Goal: Information Seeking & Learning: Learn about a topic

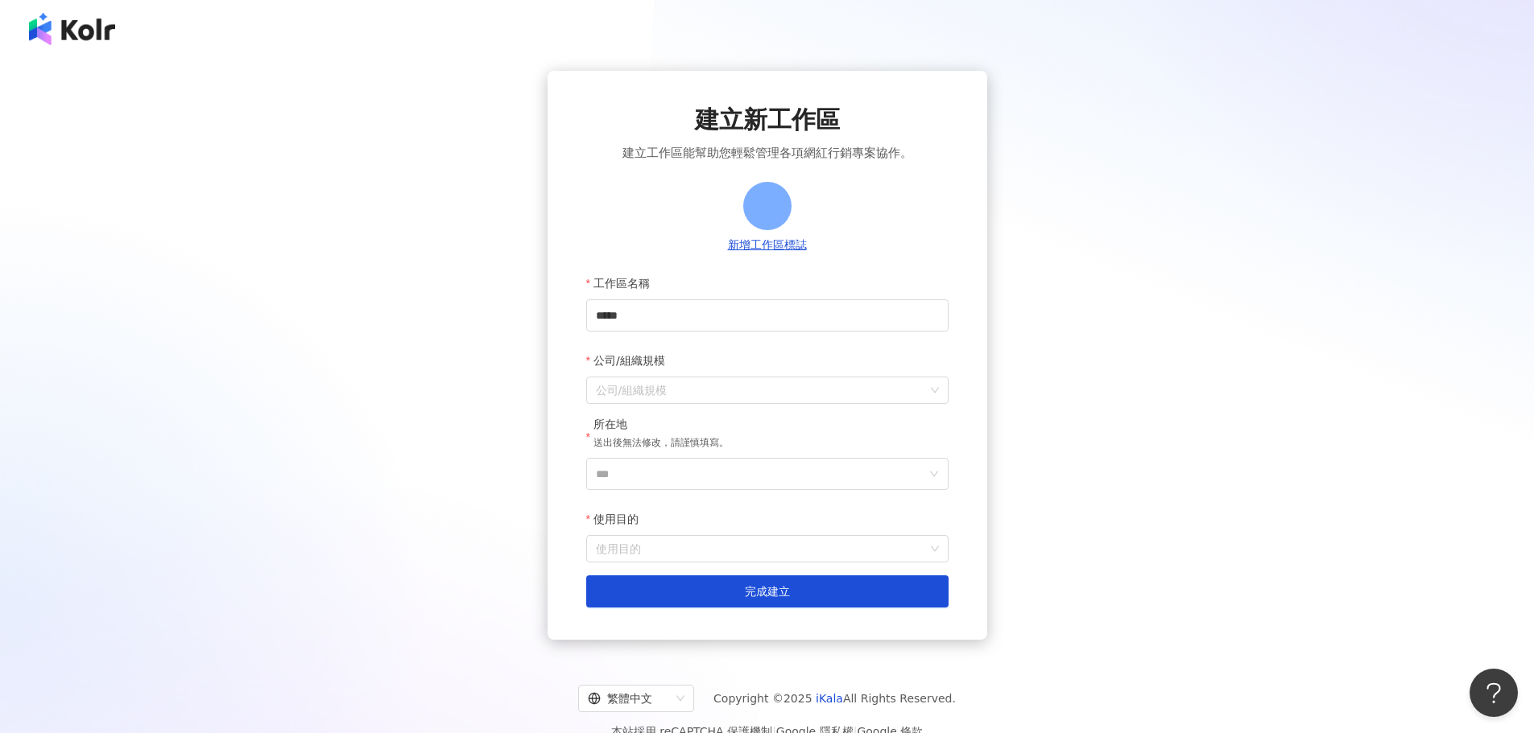
click at [36, 39] on img at bounding box center [72, 29] width 86 height 32
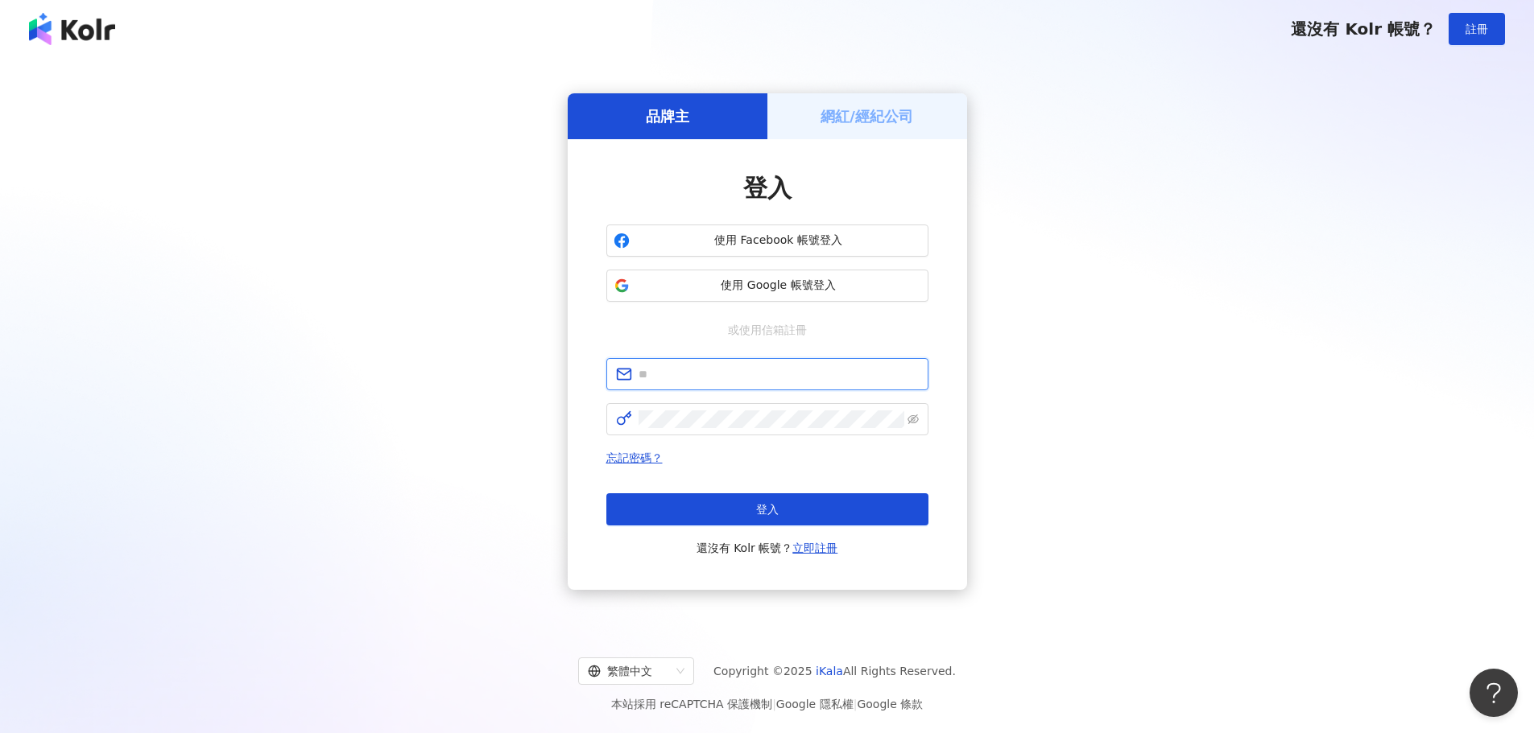
type input "**********"
click at [773, 501] on button "登入" at bounding box center [767, 510] width 322 height 32
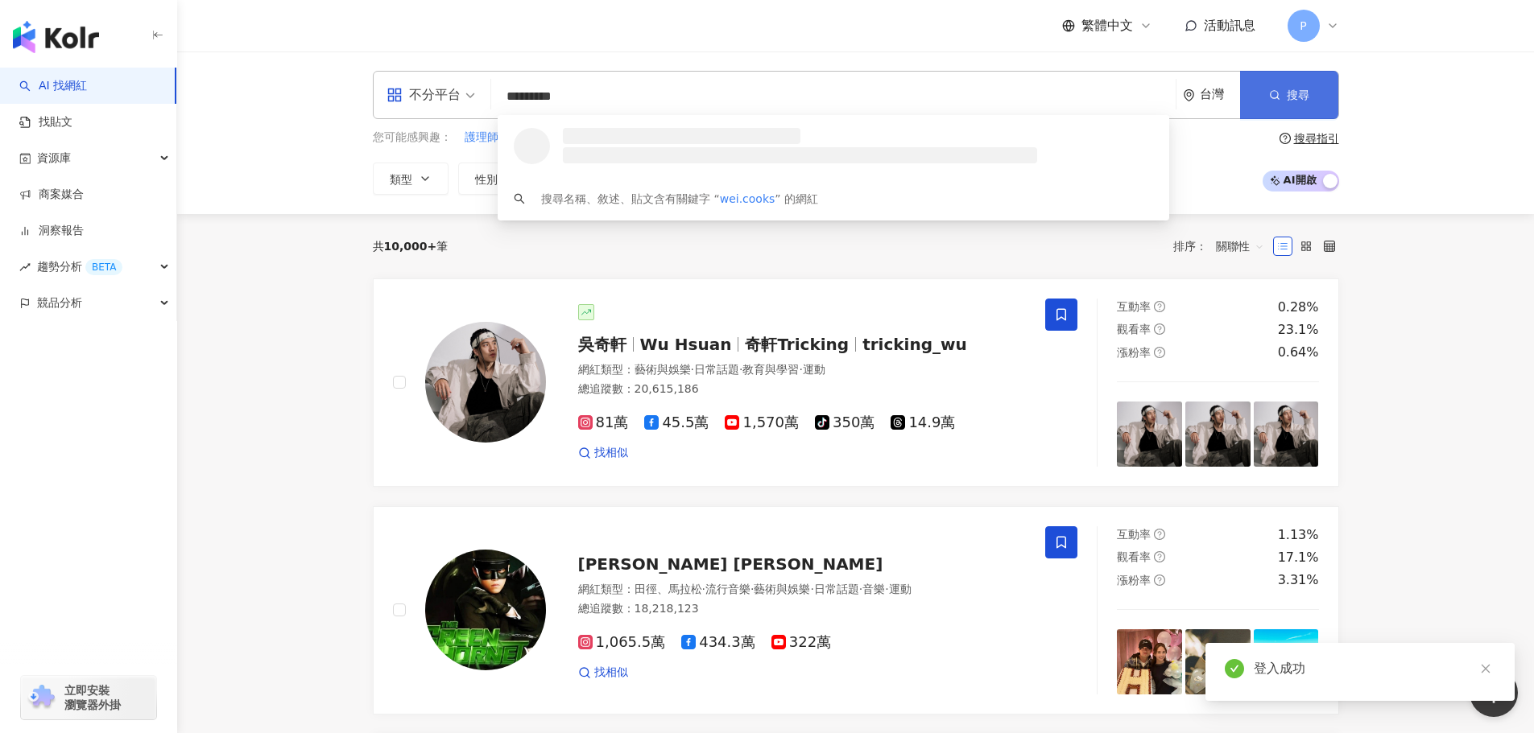
type input "*********"
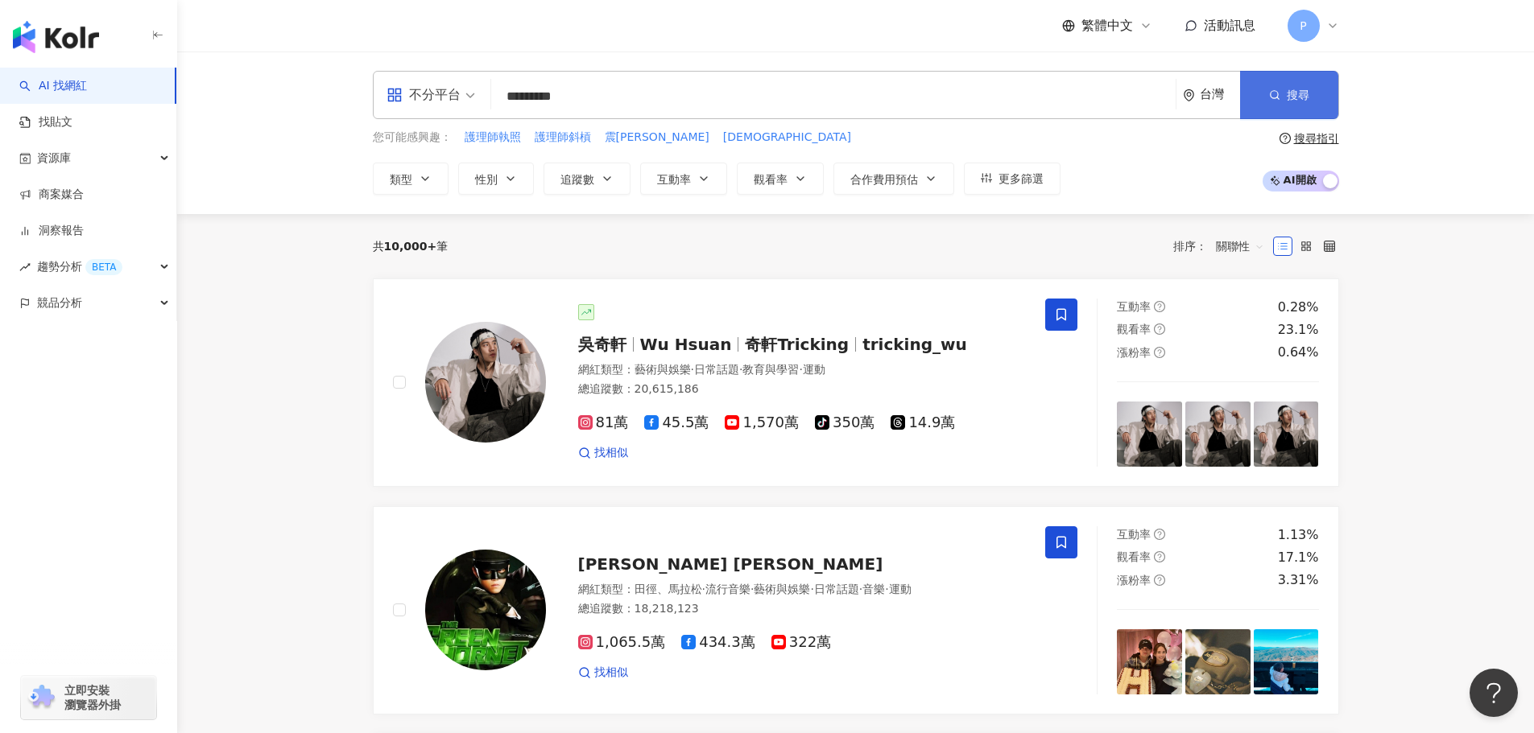
click at [1324, 102] on button "搜尋" at bounding box center [1289, 95] width 98 height 48
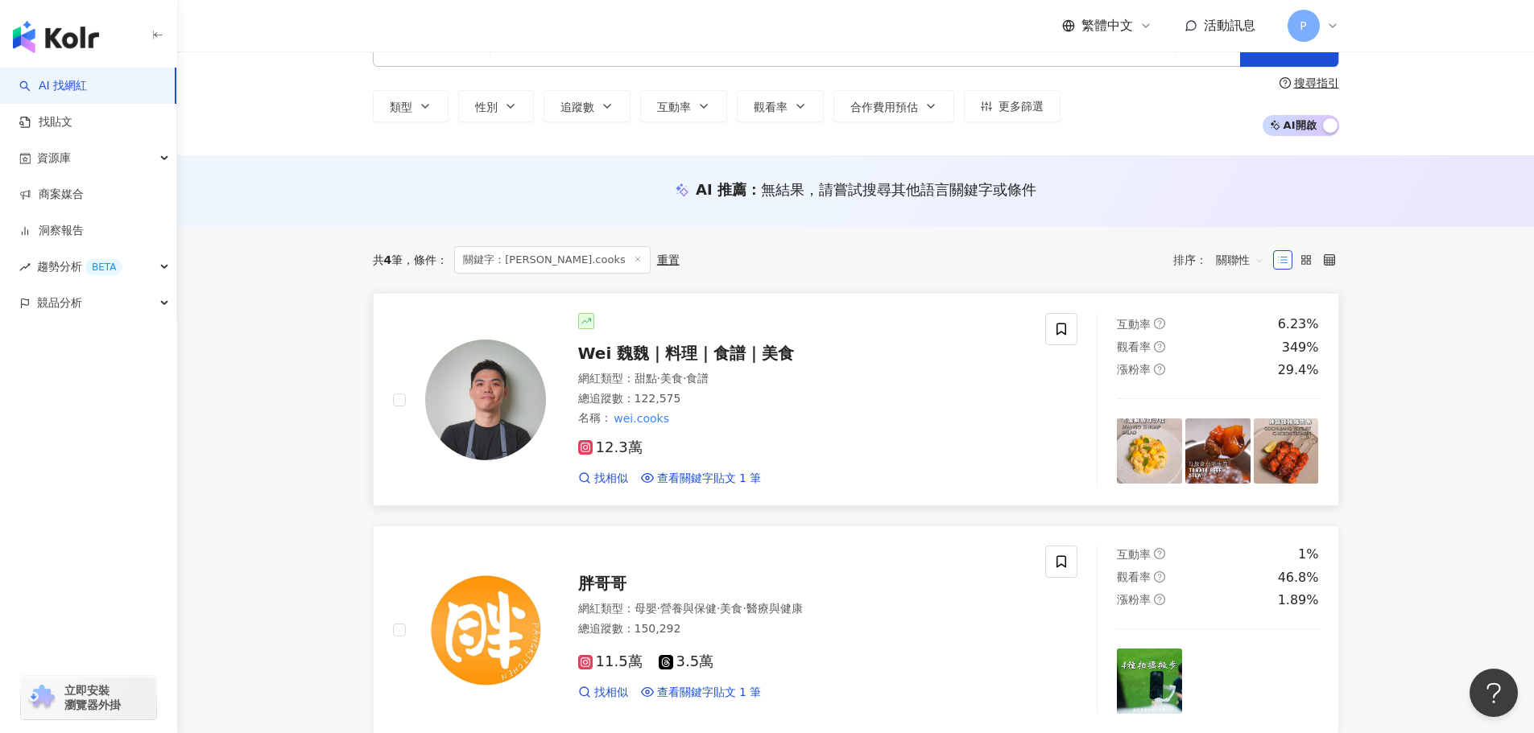
scroll to position [81, 0]
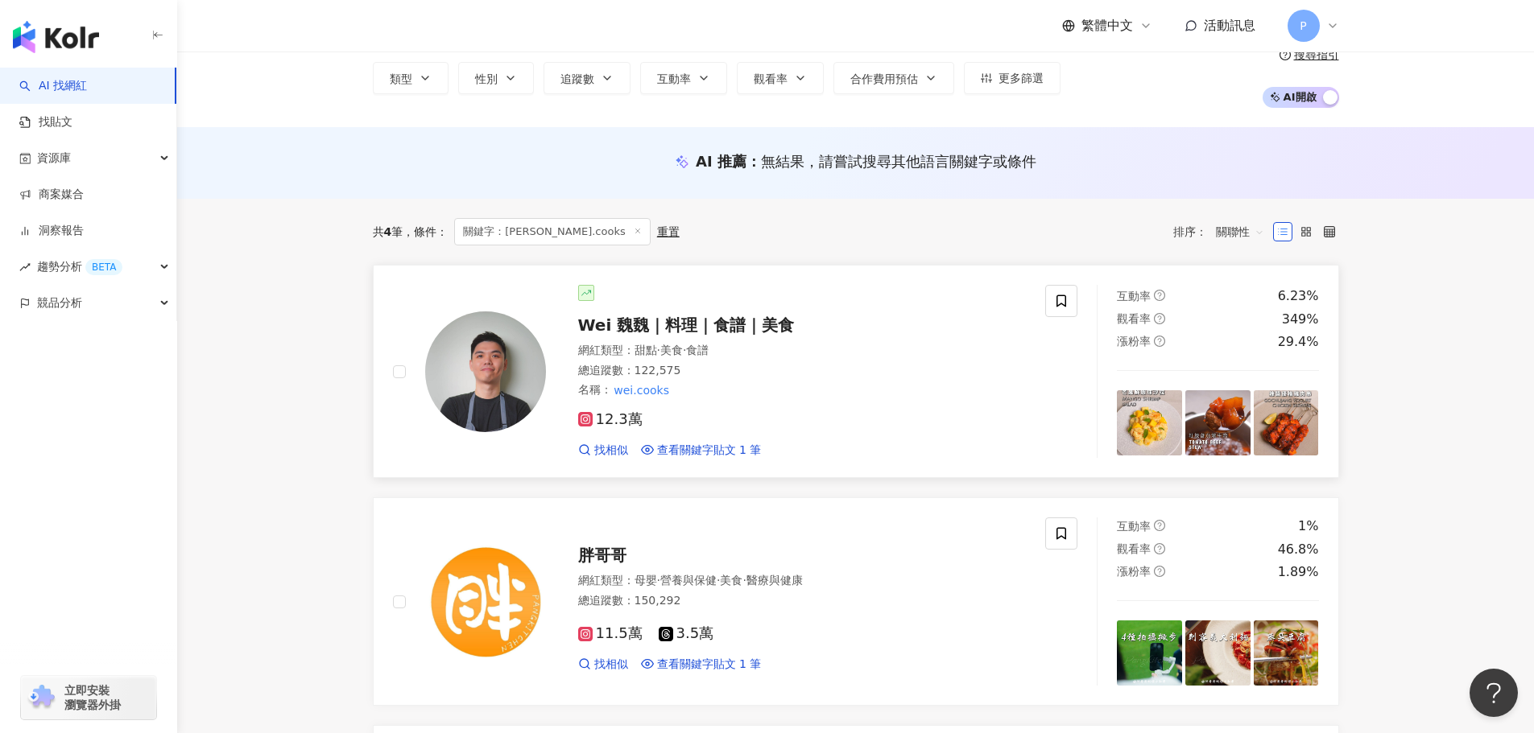
click at [671, 327] on span "Wei 魏魏｜料理｜食譜｜美食" at bounding box center [686, 325] width 217 height 19
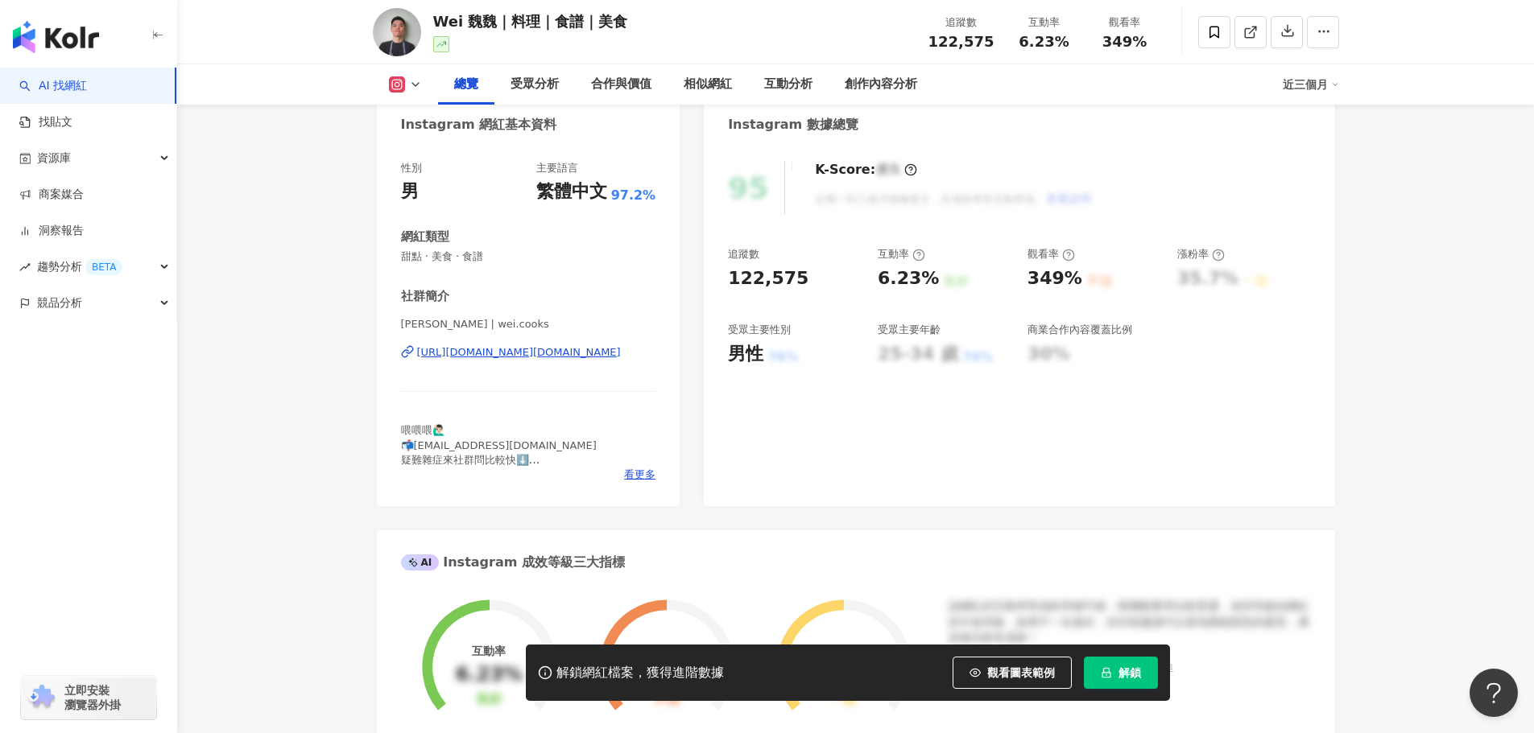
scroll to position [81, 0]
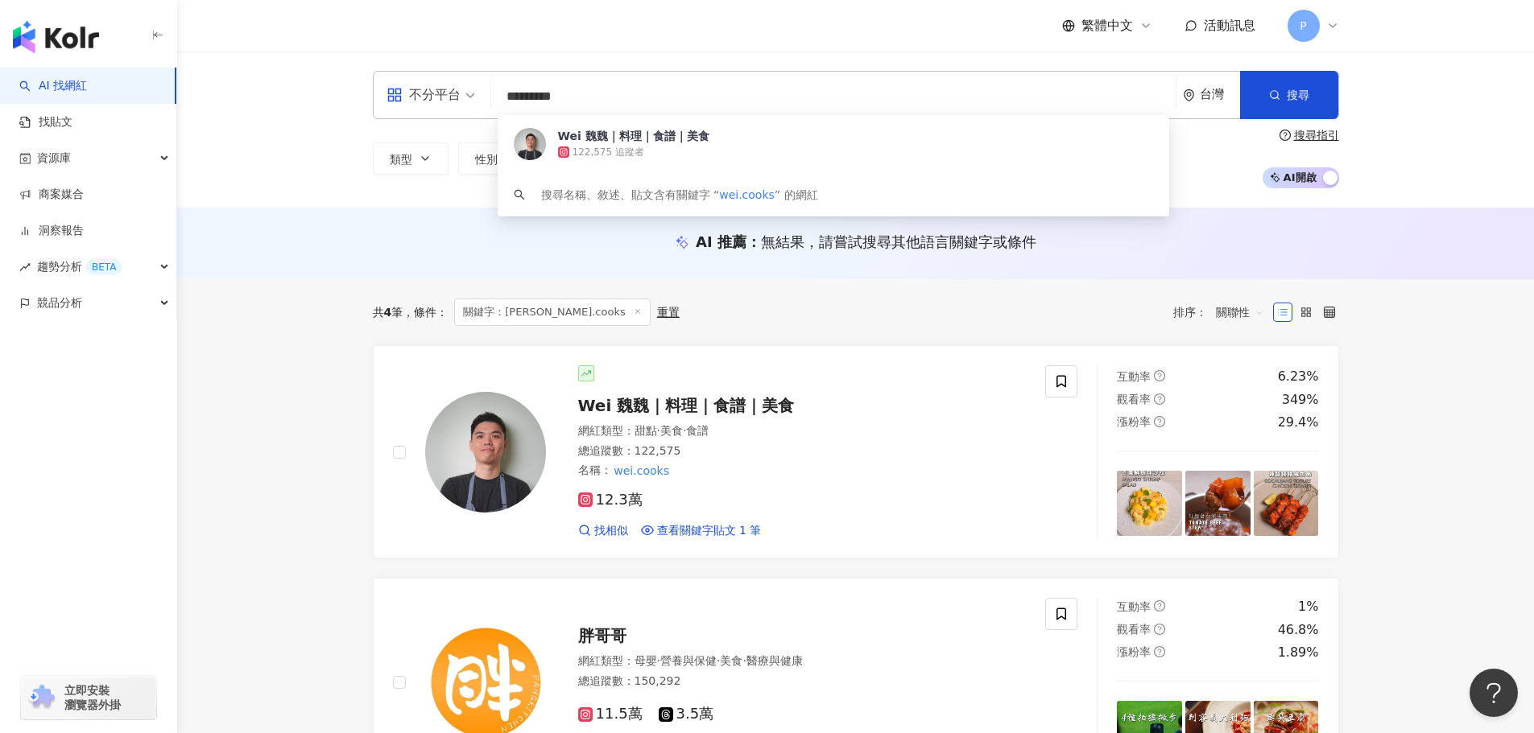
drag, startPoint x: 601, startPoint y: 97, endPoint x: 358, endPoint y: 85, distance: 242.6
click at [241, 97] on div "不分平台 ********* 台灣 搜尋 b24ece02-ba32-43e5-8deb-2fa4d8ed92f9 Wei 魏魏｜料理｜食譜｜美食 122,5…" at bounding box center [855, 130] width 1357 height 156
paste input "**"
type input "**********"
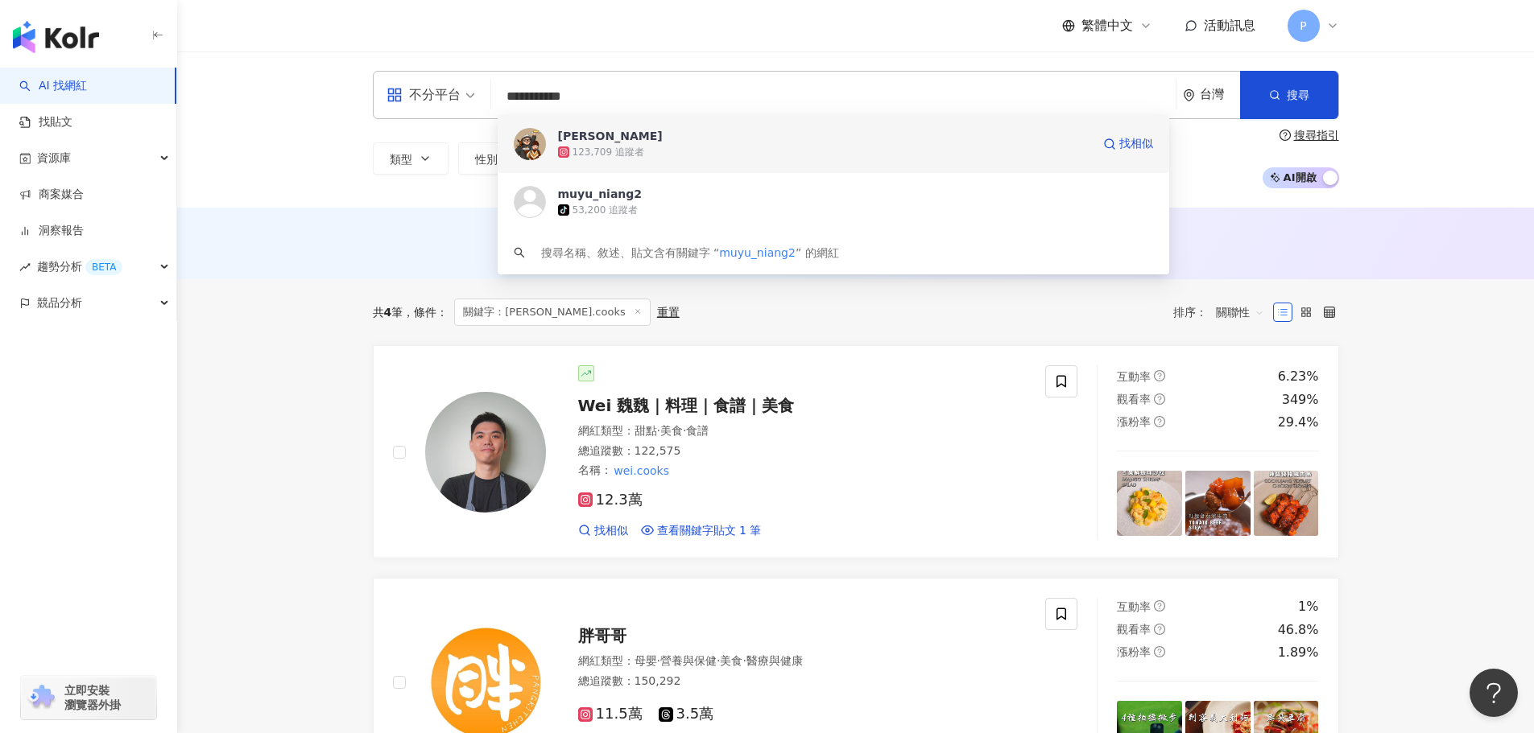
click at [945, 160] on div "木俞娘娘 123,709 追蹤者 找相似" at bounding box center [833, 144] width 671 height 58
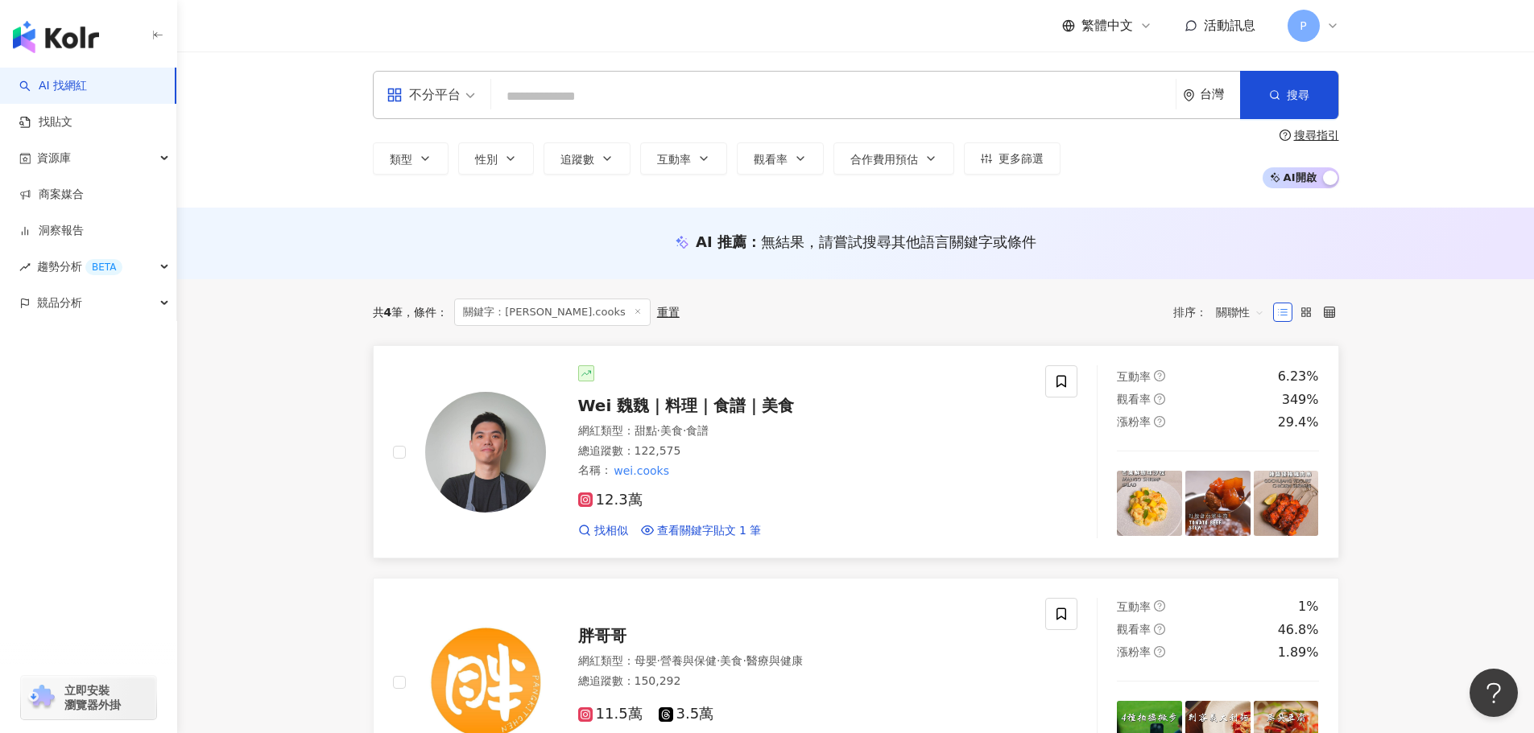
click at [588, 403] on span "Wei 魏魏｜料理｜食譜｜美食" at bounding box center [686, 405] width 217 height 19
click at [730, 92] on input "search" at bounding box center [833, 96] width 671 height 31
paste input "**********"
type input "**********"
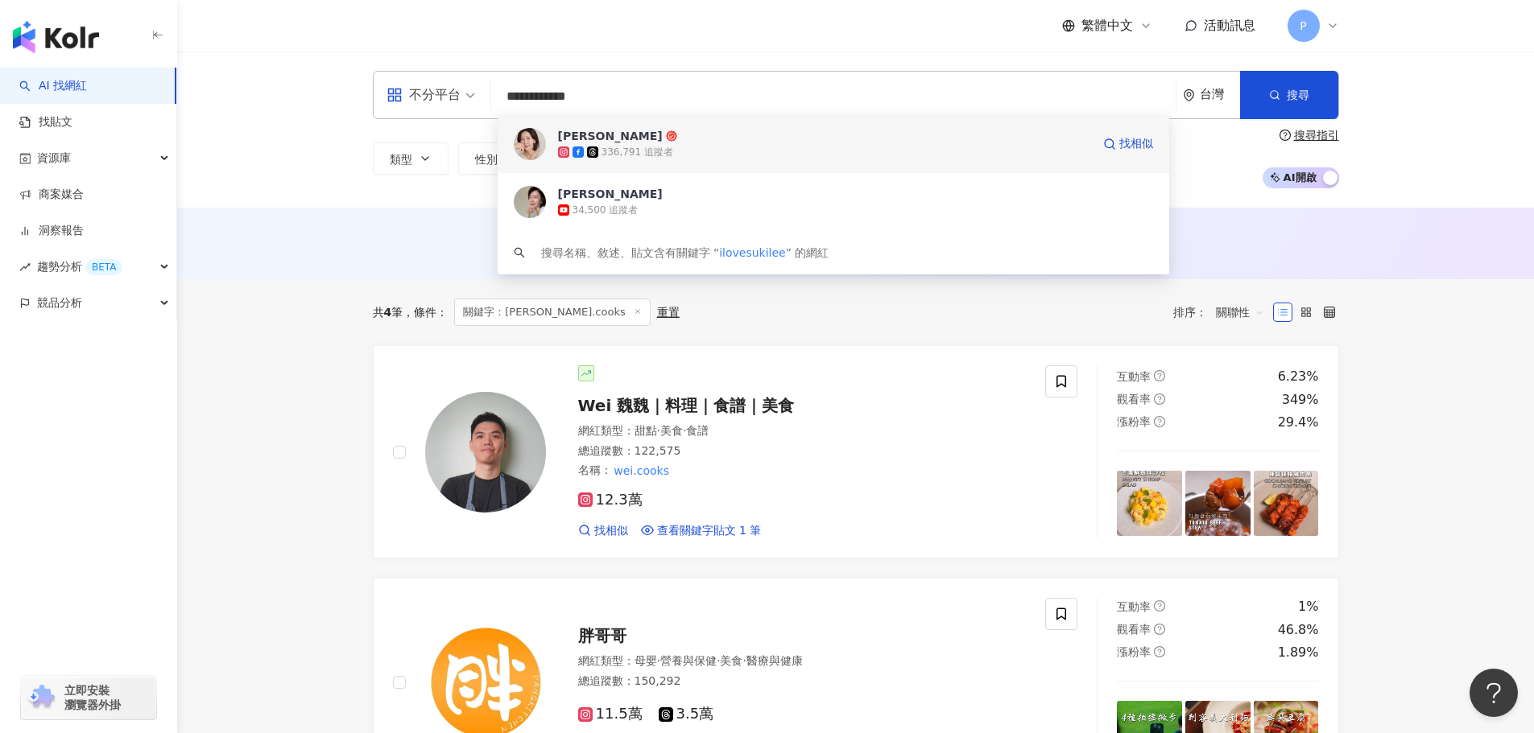
click at [843, 150] on div "336,791 追蹤者" at bounding box center [824, 152] width 533 height 16
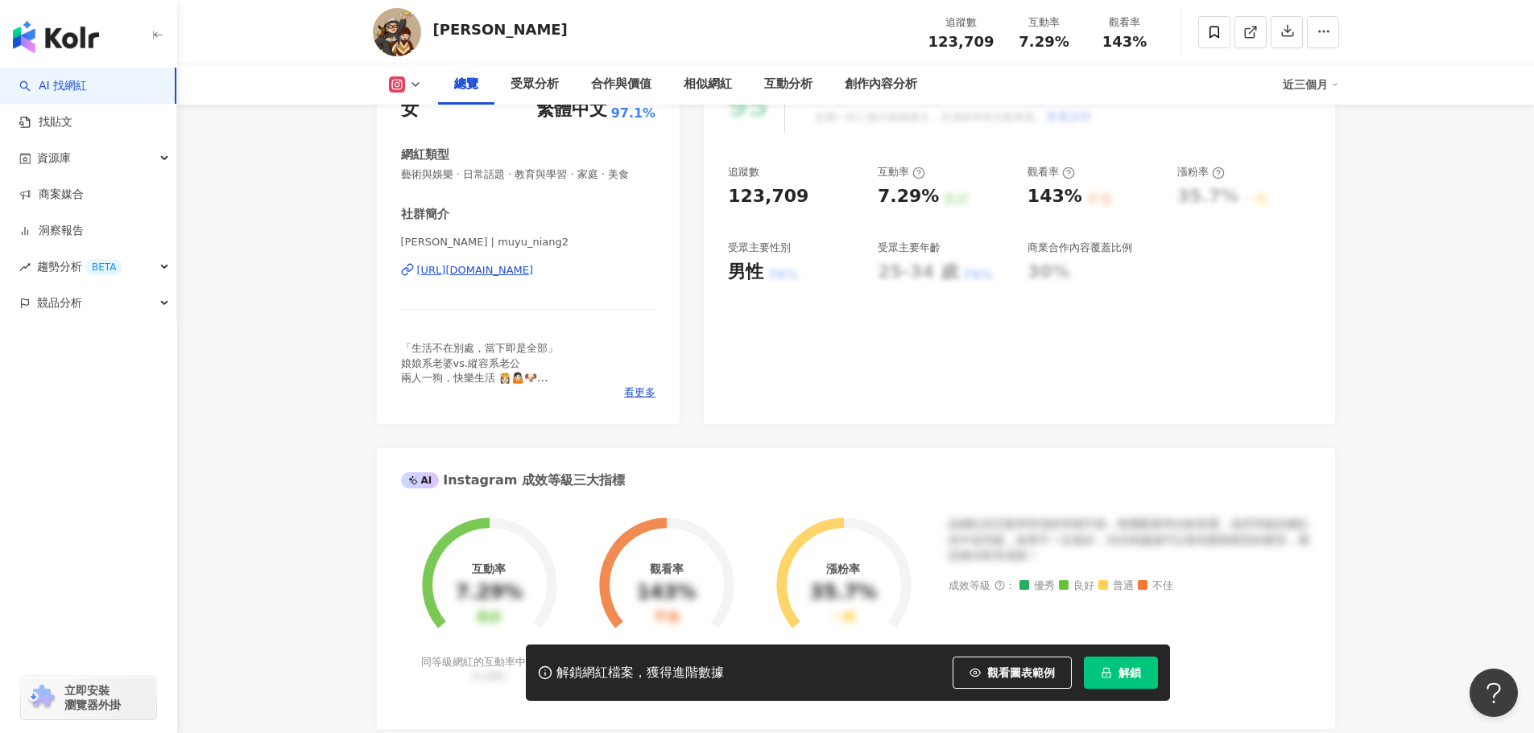
scroll to position [242, 0]
click at [1121, 684] on button "解鎖" at bounding box center [1121, 673] width 74 height 32
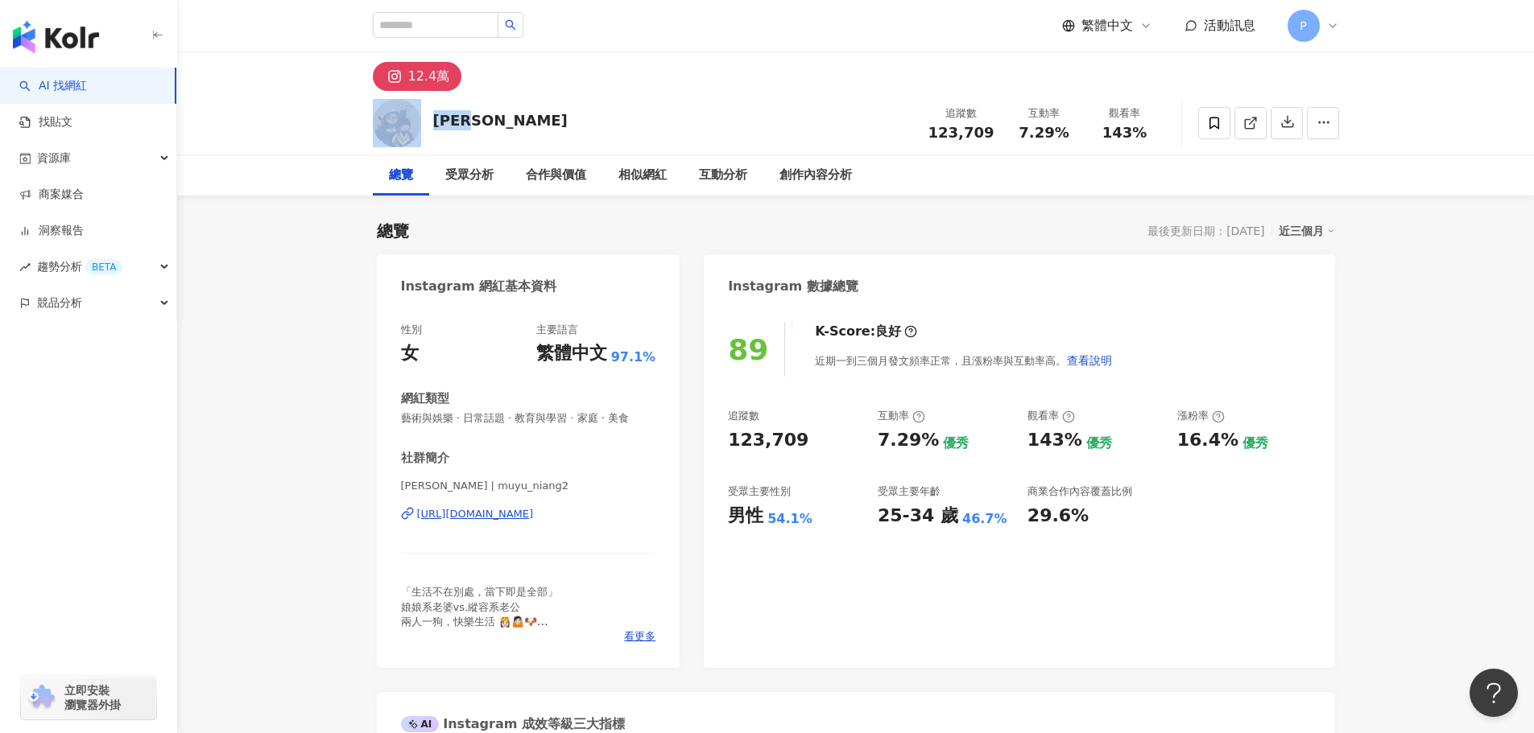
drag, startPoint x: 531, startPoint y: 128, endPoint x: 411, endPoint y: 124, distance: 120.0
click at [411, 124] on div "木俞娘娘 追蹤數 123,709 互動率 7.29% 觀看率 143%" at bounding box center [856, 123] width 1031 height 64
copy div "木俞娘娘"
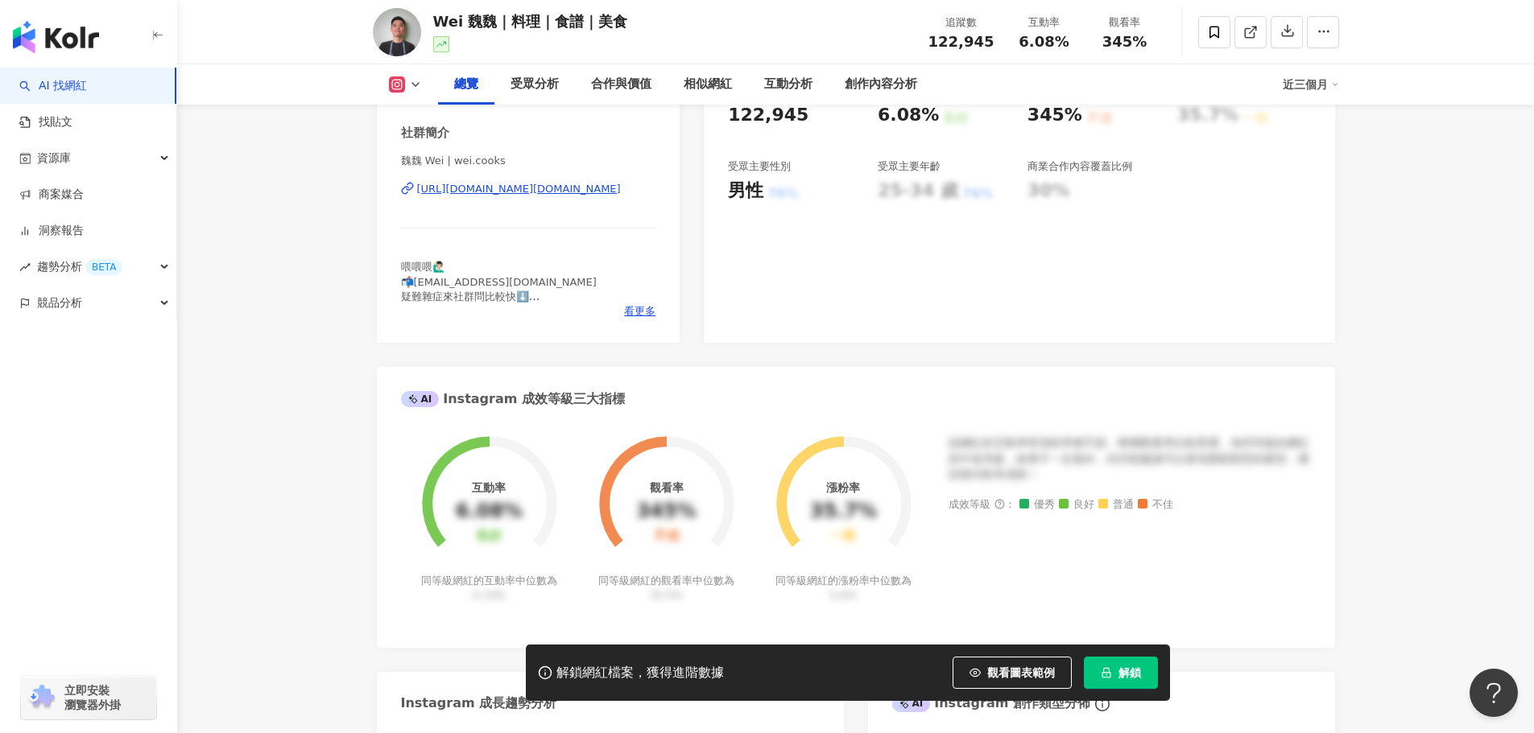
scroll to position [161, 0]
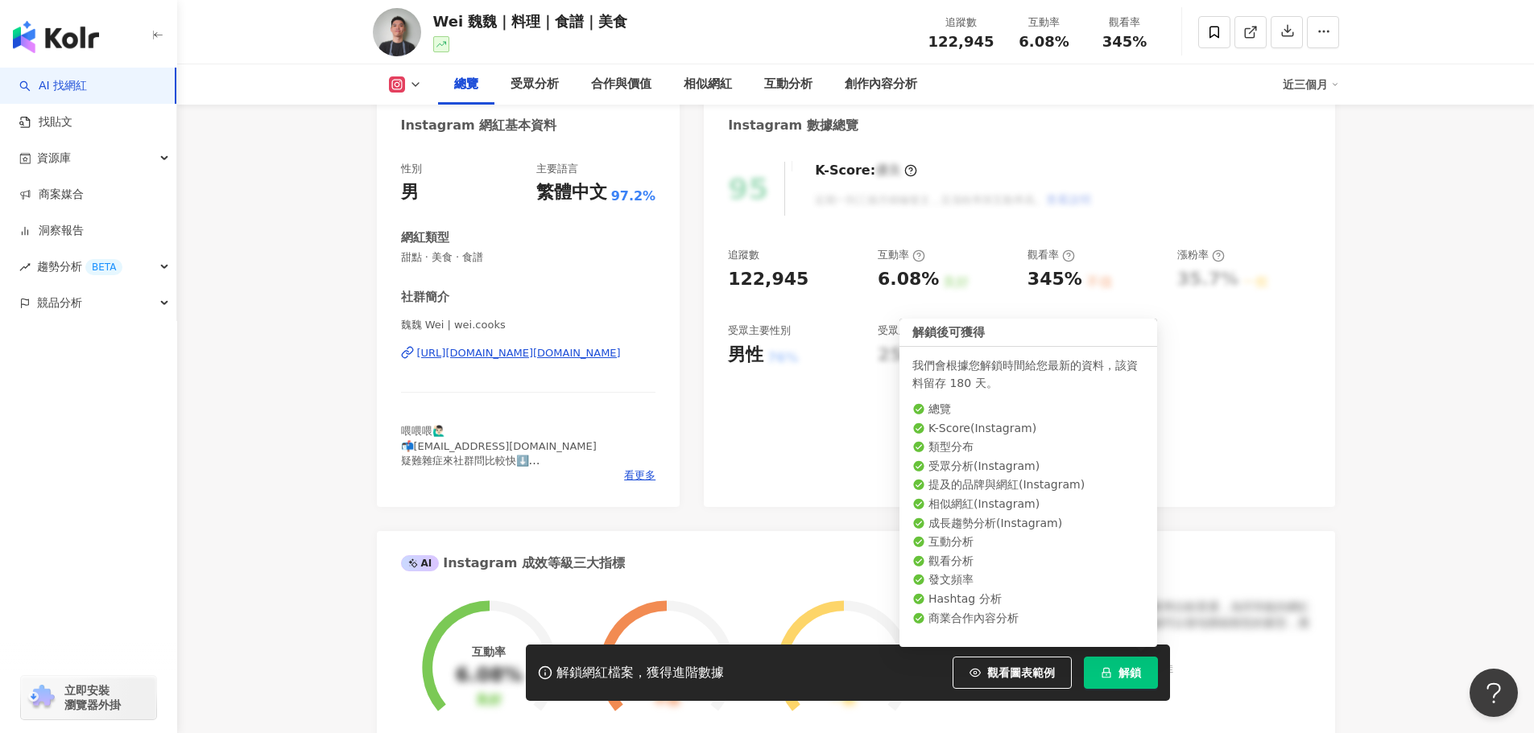
click at [1118, 668] on span "解鎖" at bounding box center [1129, 673] width 23 height 13
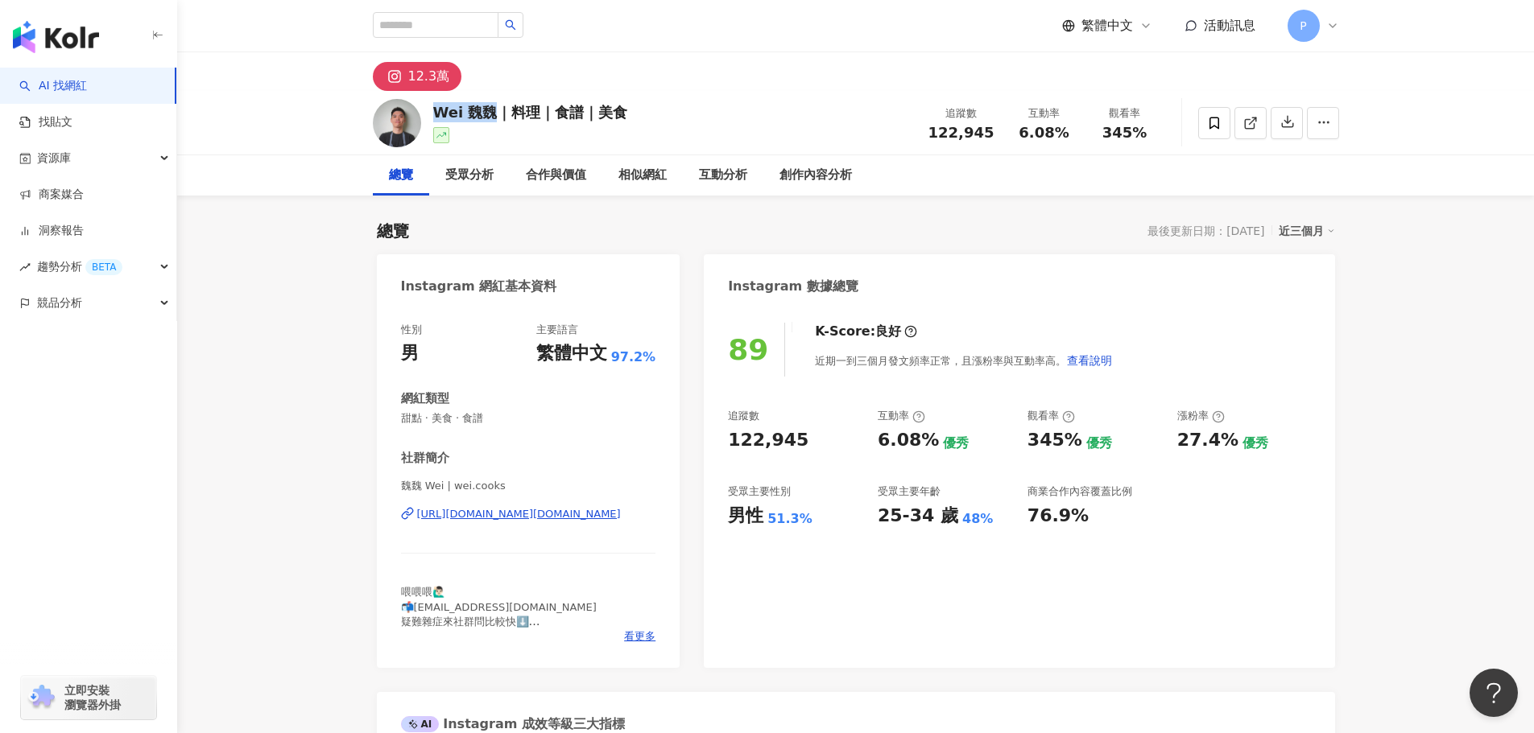
drag, startPoint x: 432, startPoint y: 114, endPoint x: 493, endPoint y: 114, distance: 60.4
click at [493, 114] on div "Wei 魏魏｜料理｜食譜｜美食" at bounding box center [530, 112] width 195 height 20
copy div "Wei 魏魏"
click at [478, 510] on div "https://www.instagram.com/wei.cooks/" at bounding box center [519, 514] width 204 height 14
drag, startPoint x: 879, startPoint y: 439, endPoint x: 932, endPoint y: 439, distance: 53.1
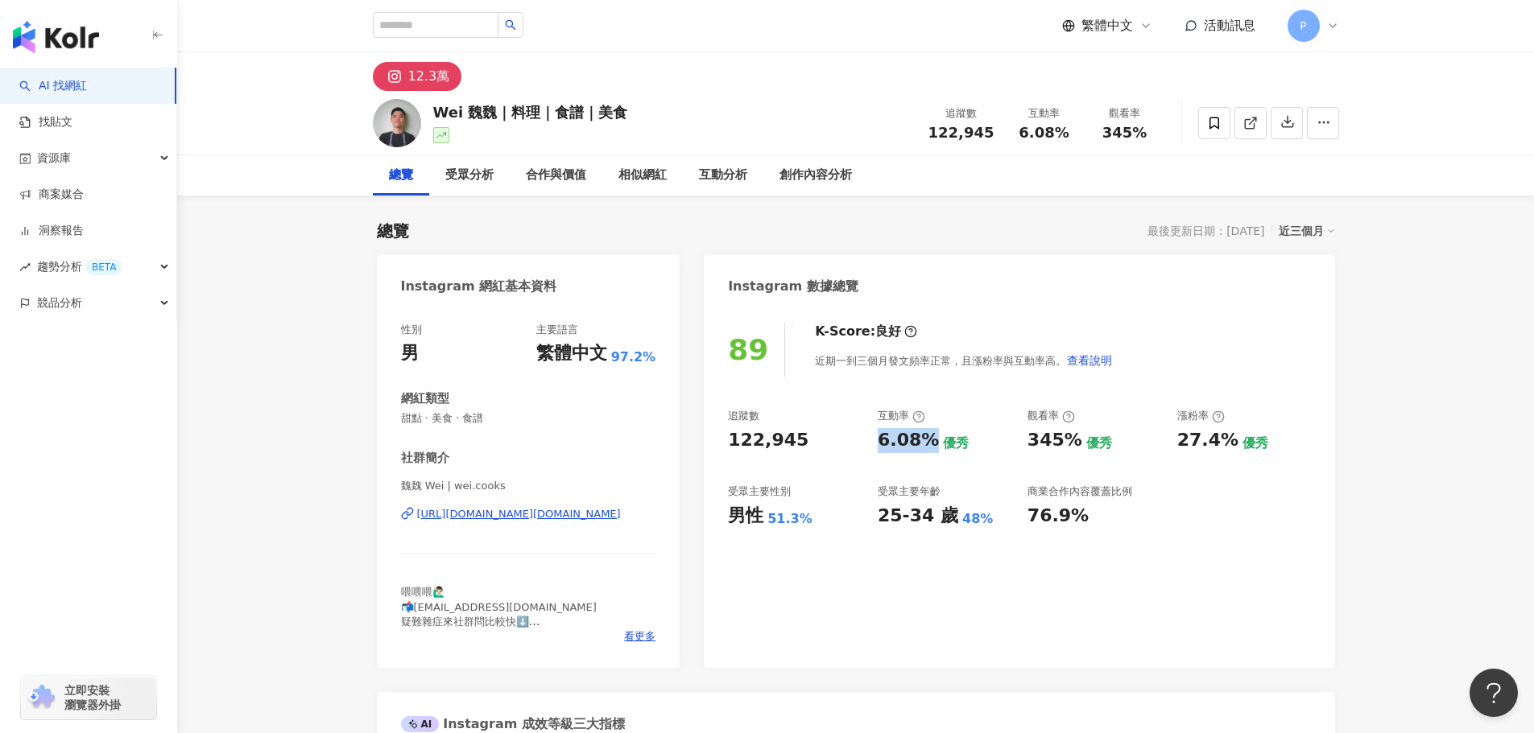
click at [932, 439] on div "6.08% 優秀" at bounding box center [945, 440] width 134 height 25
copy div "6.08%"
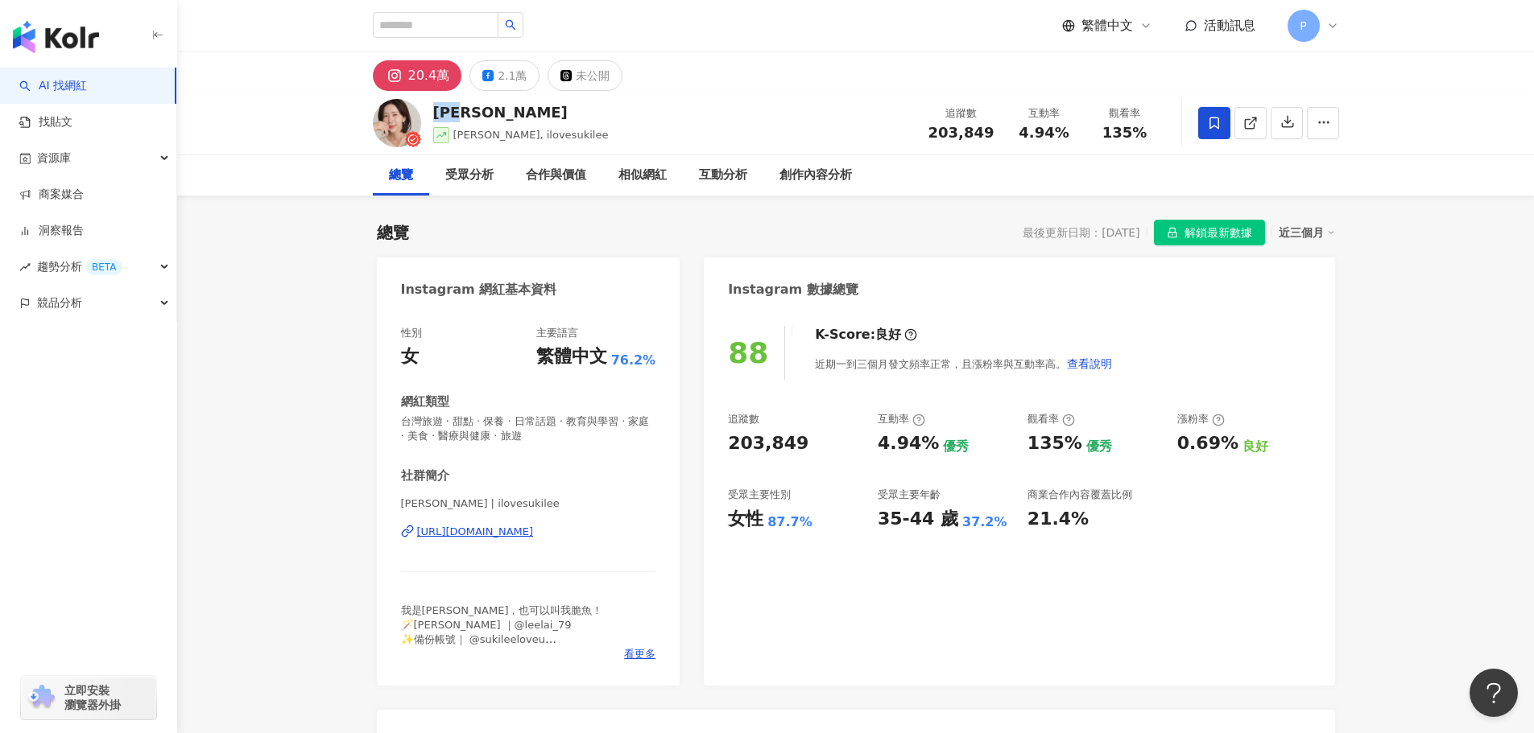
drag, startPoint x: 497, startPoint y: 105, endPoint x: 432, endPoint y: 111, distance: 64.7
click at [433, 111] on div "[PERSON_NAME]" at bounding box center [521, 112] width 176 height 20
drag, startPoint x: 867, startPoint y: 447, endPoint x: 932, endPoint y: 445, distance: 64.4
click at [932, 445] on div "追蹤數 203,849 互動率 4.94% 優秀 觀看率 135% 優秀 漲粉率 0.69% 良好 受眾主要性別 女性 87.7% 受眾主要年齡 35-44 …" at bounding box center [1019, 471] width 582 height 119
click at [943, 449] on div "優秀" at bounding box center [956, 447] width 26 height 18
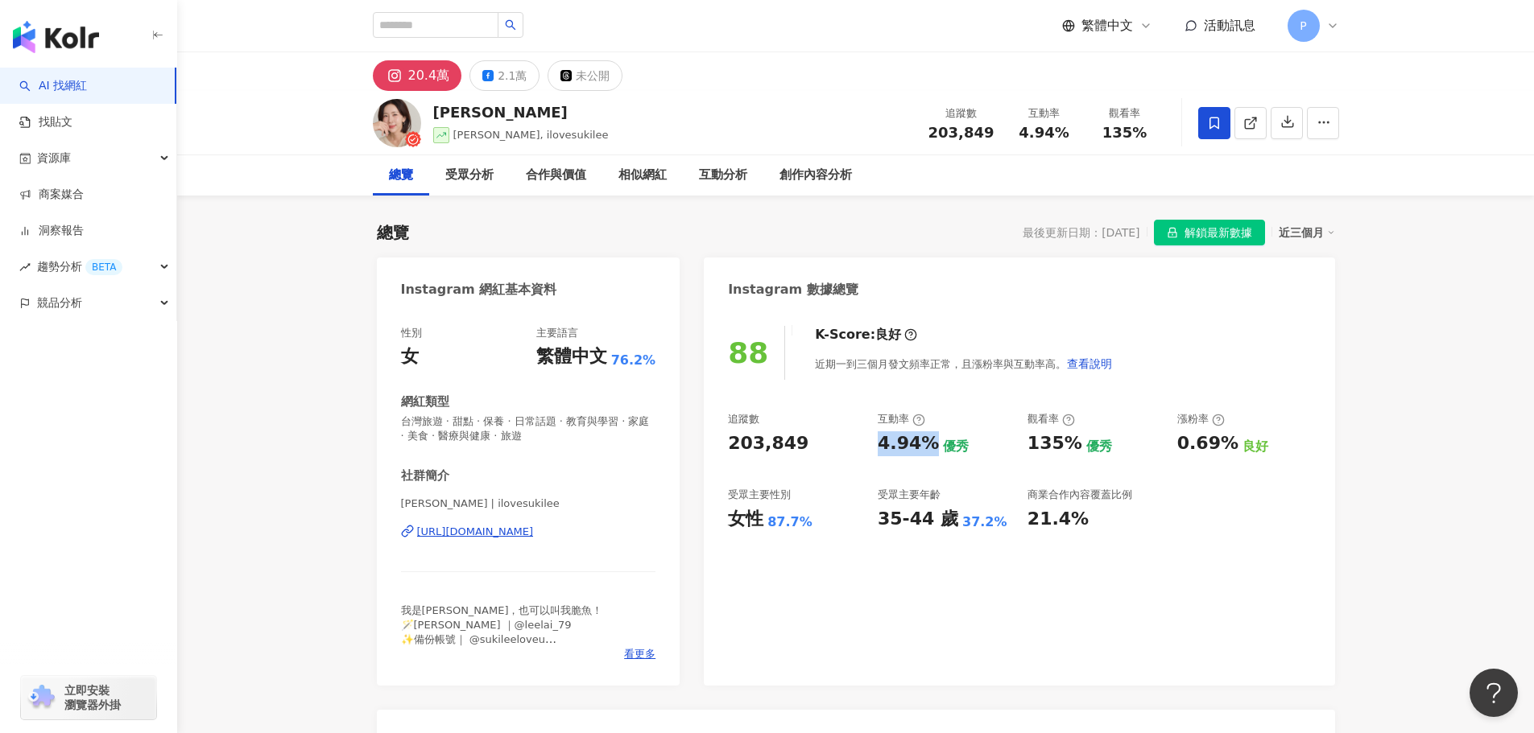
drag, startPoint x: 930, startPoint y: 442, endPoint x: 879, endPoint y: 444, distance: 50.7
click at [879, 444] on div "4.94%" at bounding box center [908, 444] width 61 height 25
copy div "4.94%"
